Goal: Navigation & Orientation: Find specific page/section

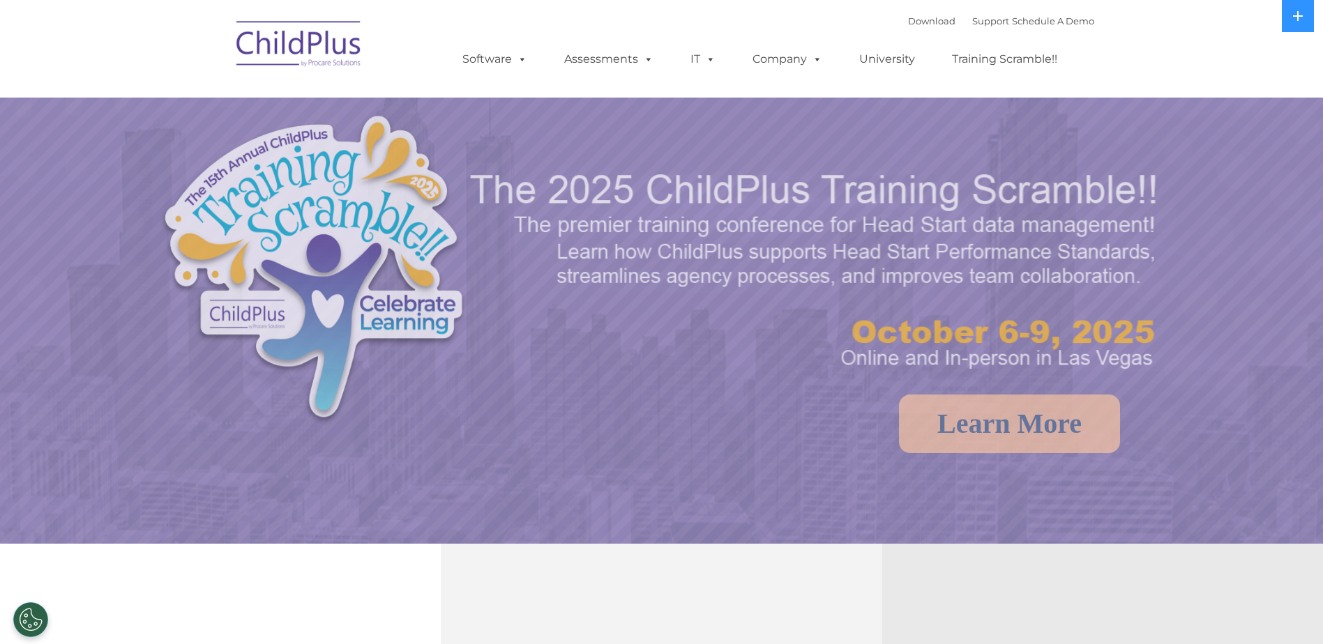
select select "MEDIUM"
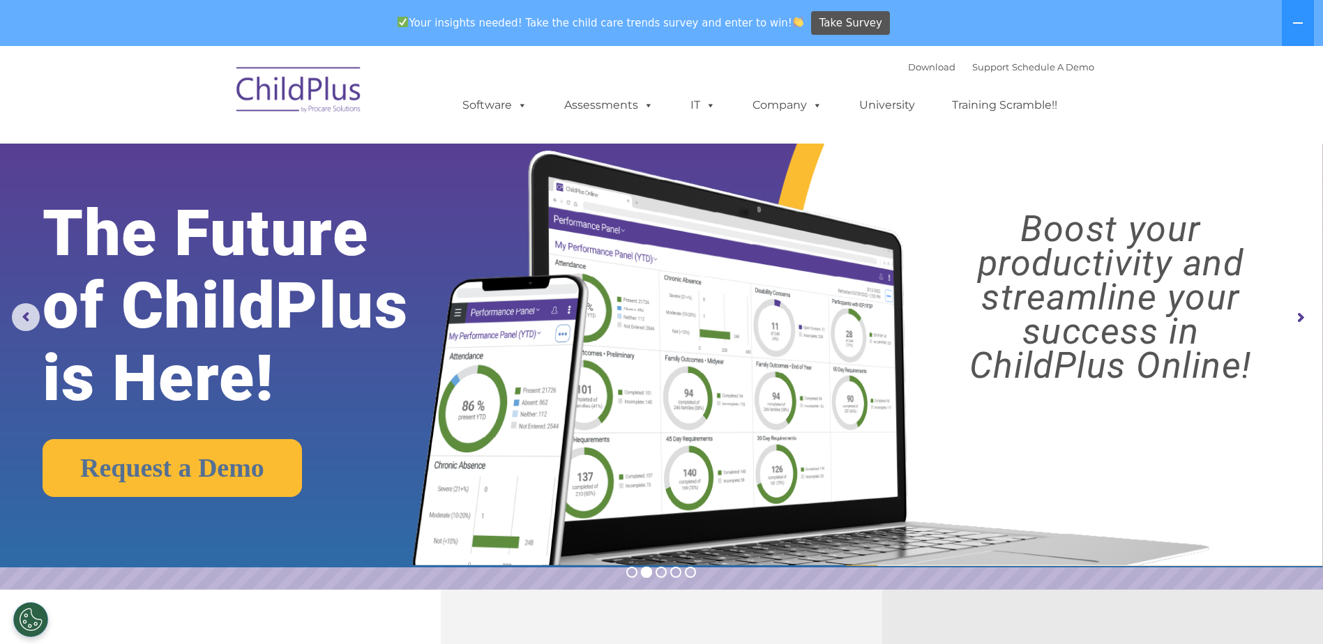
click at [1303, 315] on rs-arrow at bounding box center [1300, 318] width 28 height 28
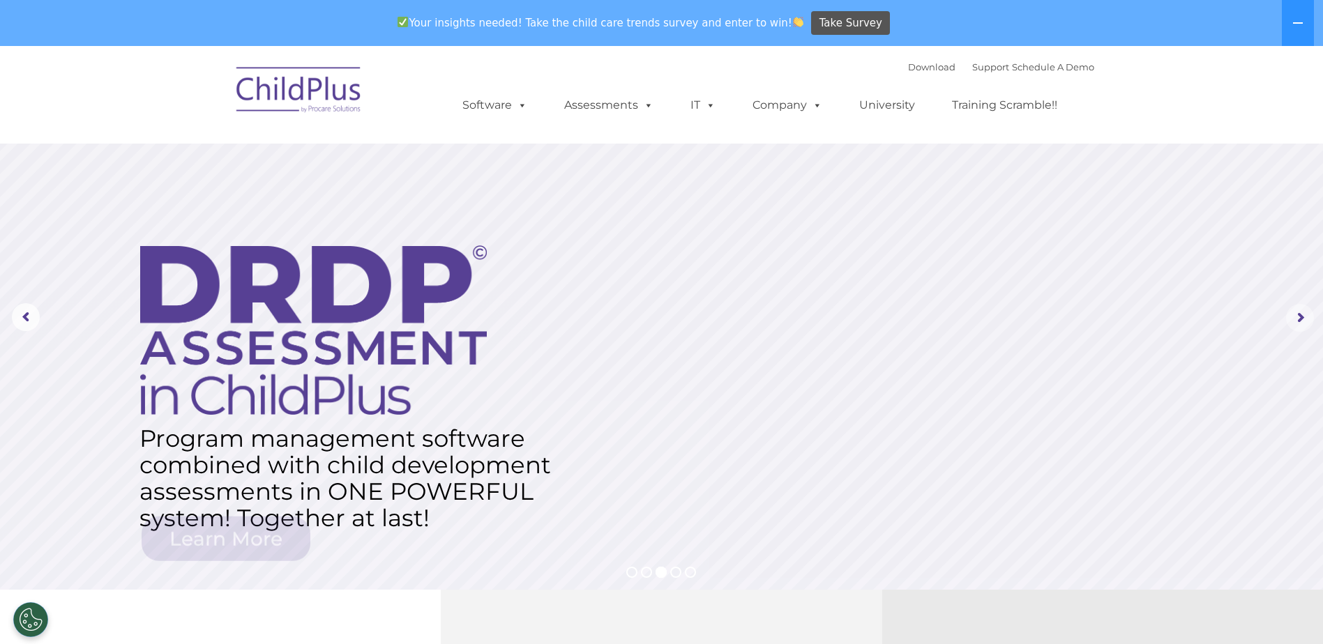
click at [1303, 315] on rs-arrow at bounding box center [1300, 318] width 28 height 28
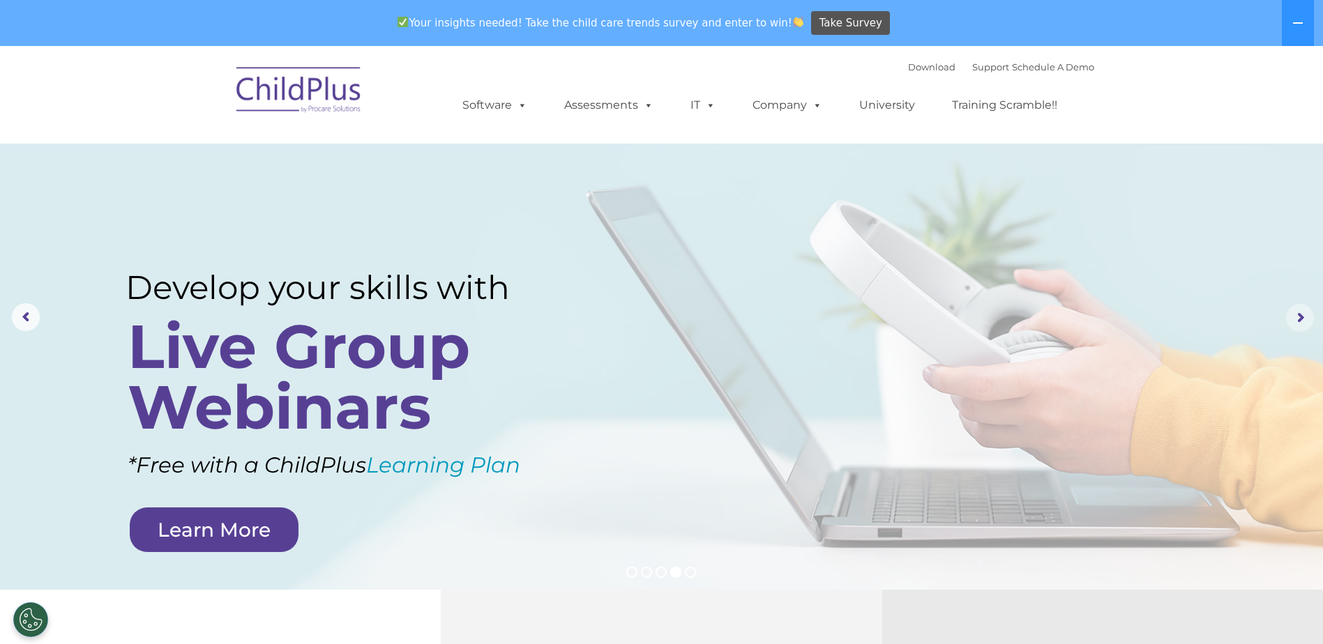
click at [1295, 312] on rs-arrow at bounding box center [1300, 318] width 28 height 28
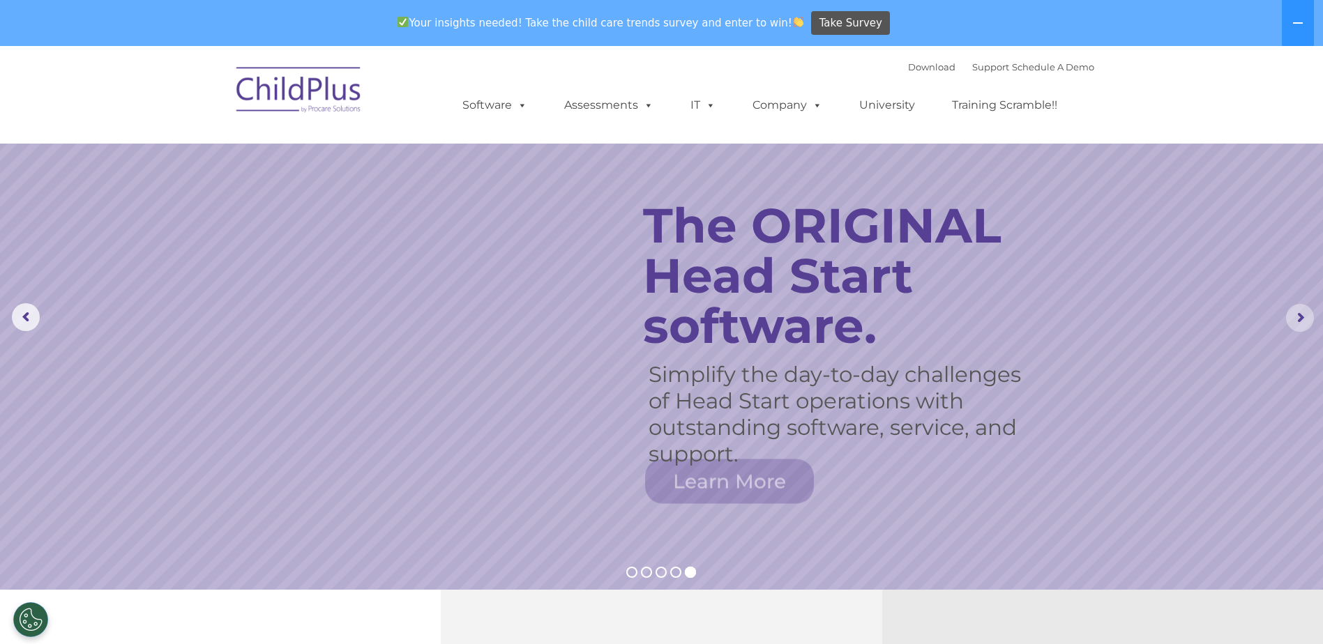
click at [1295, 312] on rs-arrow at bounding box center [1300, 318] width 28 height 28
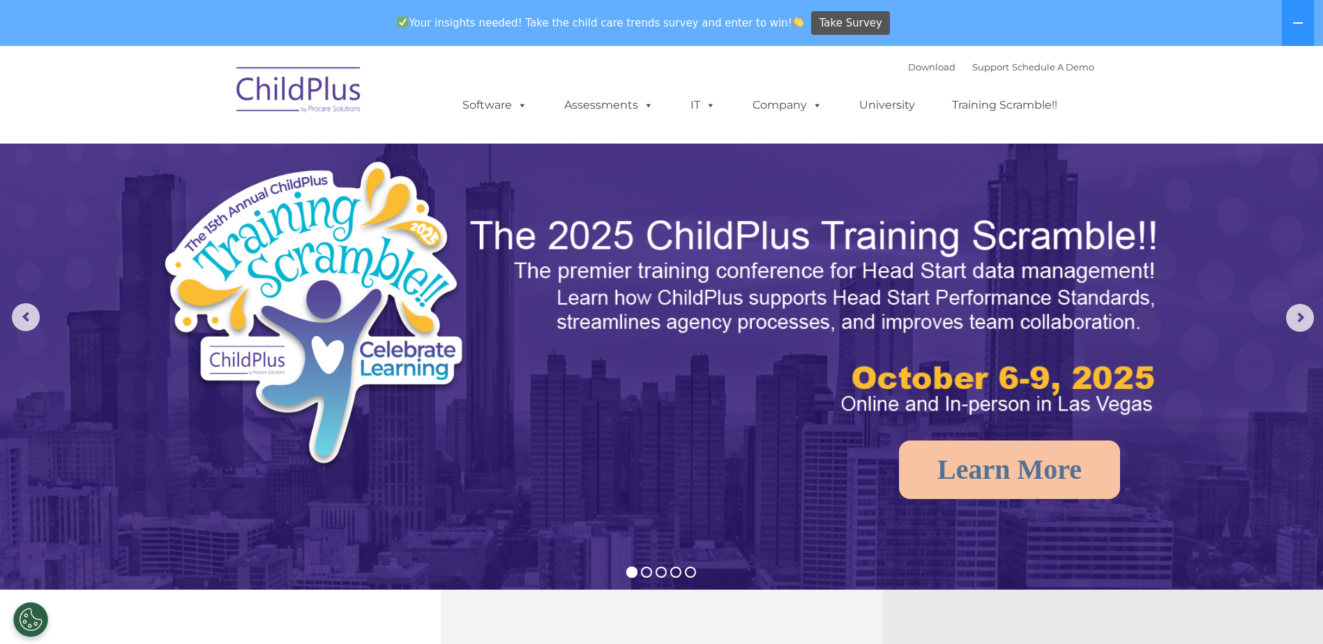
click at [343, 87] on img at bounding box center [298, 92] width 139 height 70
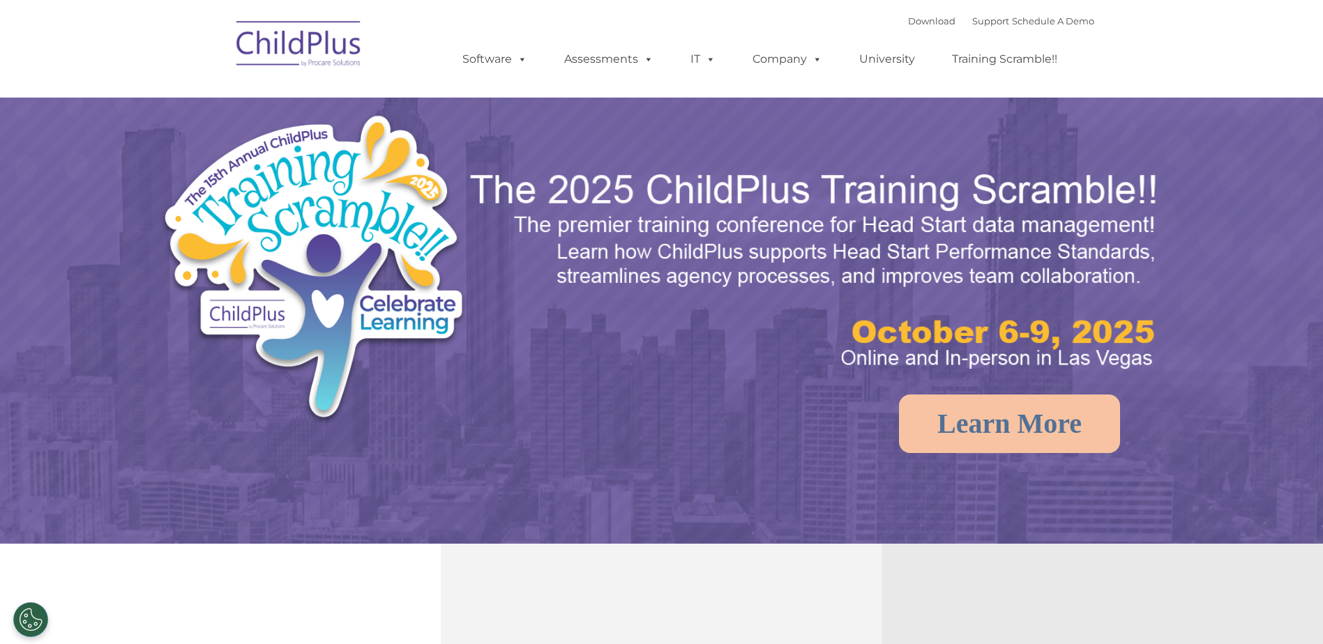
select select "MEDIUM"
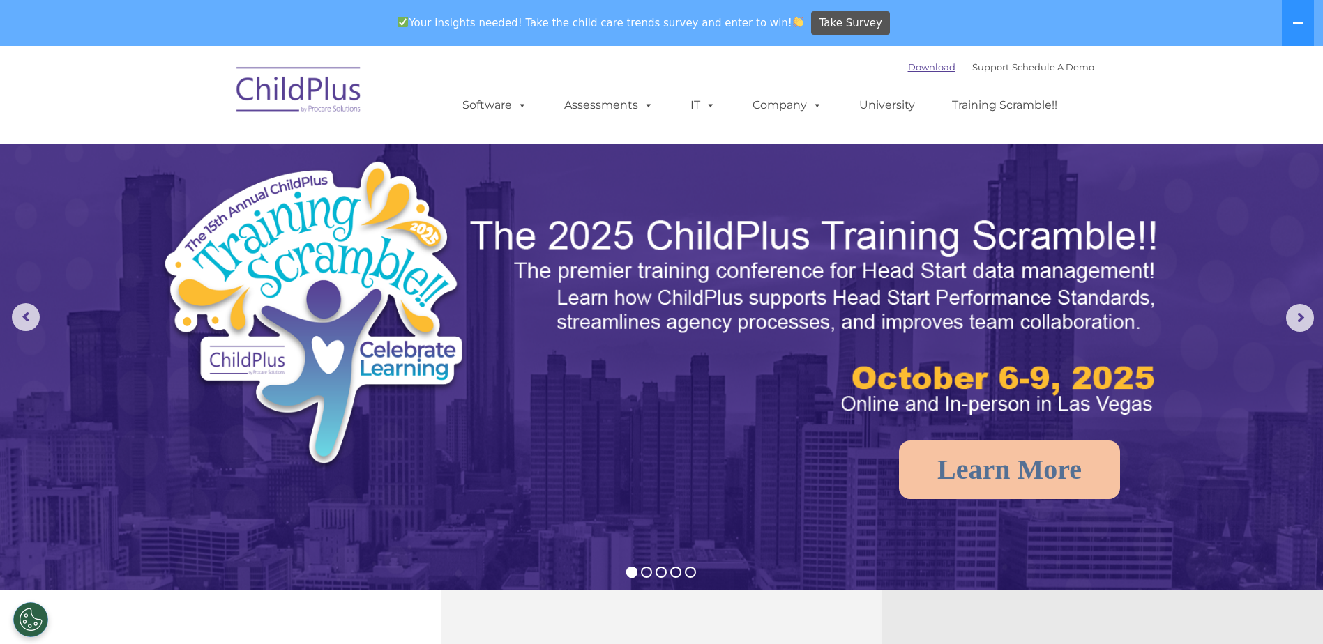
click at [908, 64] on link "Download" at bounding box center [931, 66] width 47 height 11
